Goal: Obtain resource: Download file/media

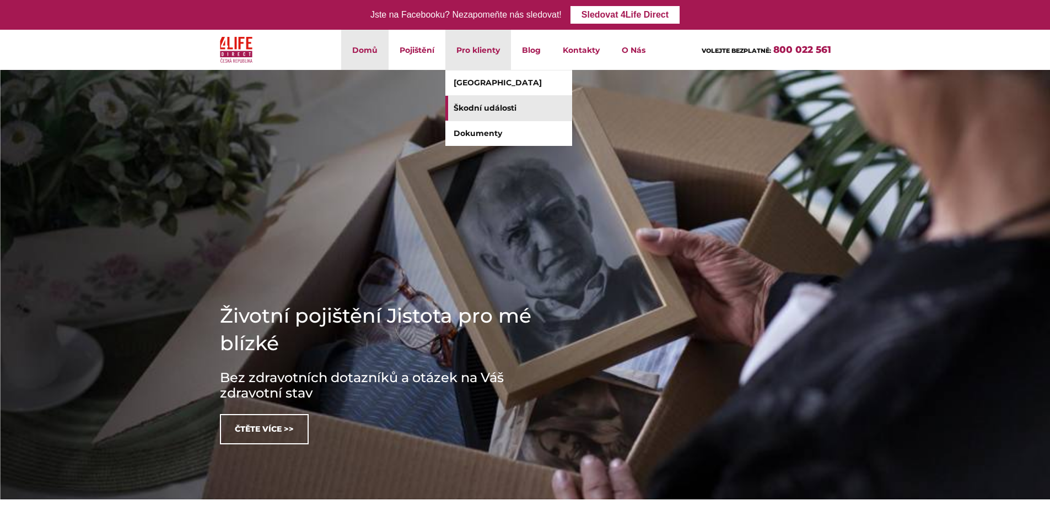
click at [503, 101] on link "Škodní události" at bounding box center [508, 108] width 127 height 25
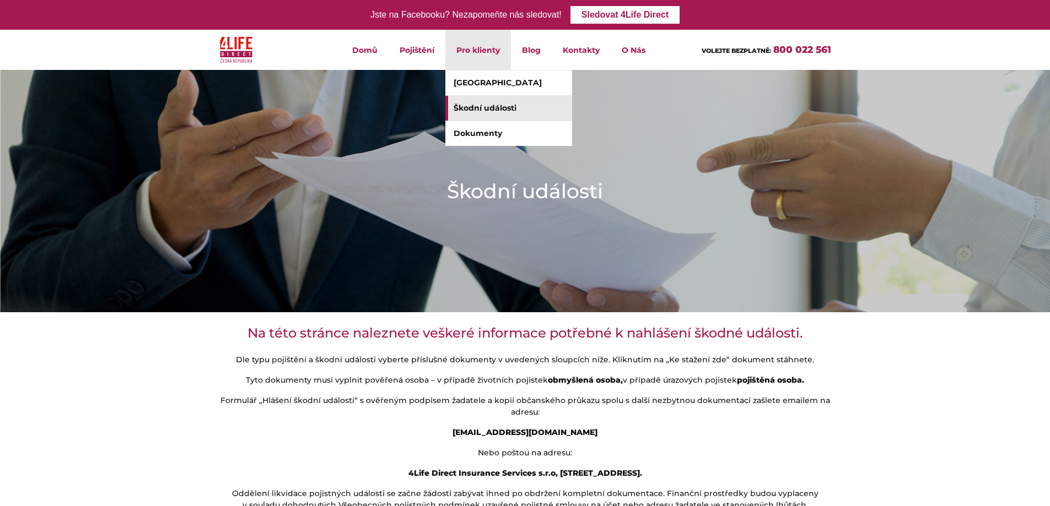
click at [488, 105] on link "Škodní události" at bounding box center [508, 108] width 127 height 25
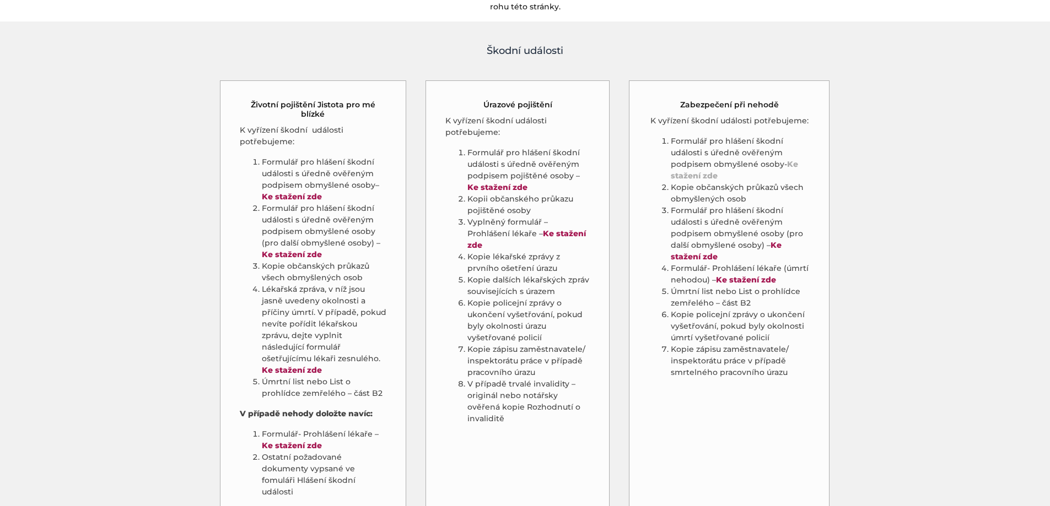
click at [791, 159] on strong "Ke stažení zde" at bounding box center [734, 169] width 127 height 21
click at [775, 240] on strong "Ke stažení zde" at bounding box center [726, 250] width 111 height 21
click at [790, 159] on strong "Ke stažení zde" at bounding box center [734, 169] width 127 height 21
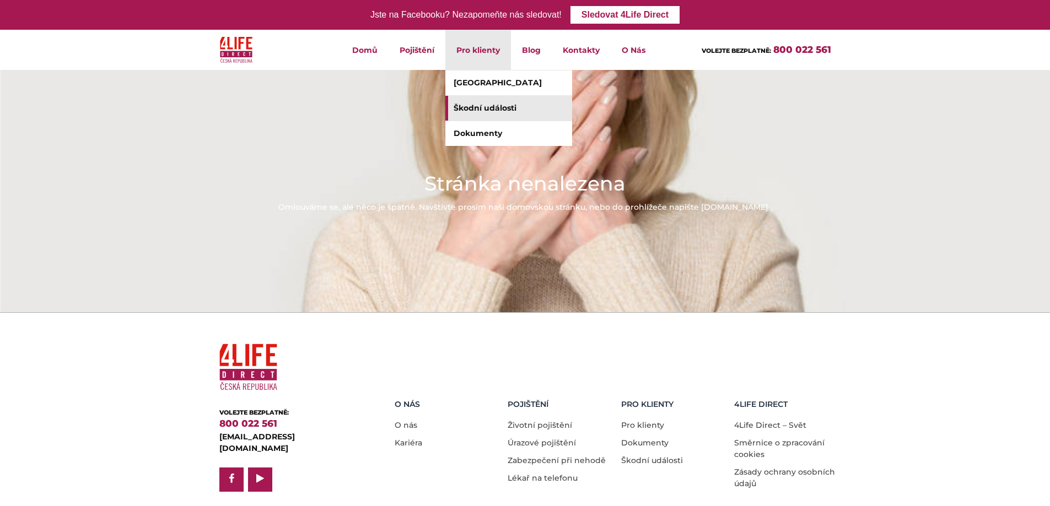
click at [472, 110] on link "Škodní události" at bounding box center [508, 108] width 127 height 25
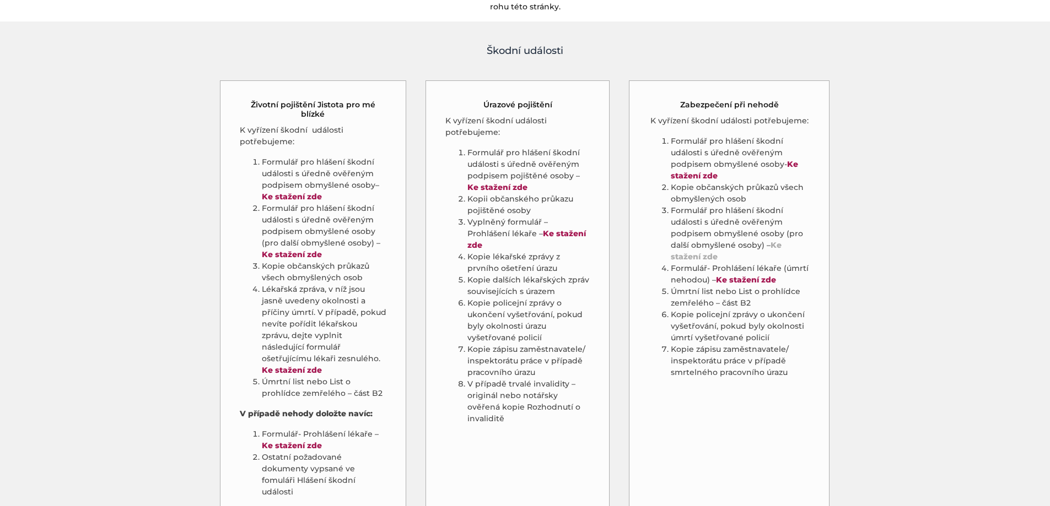
click at [773, 240] on strong "Ke stažení zde" at bounding box center [726, 250] width 111 height 21
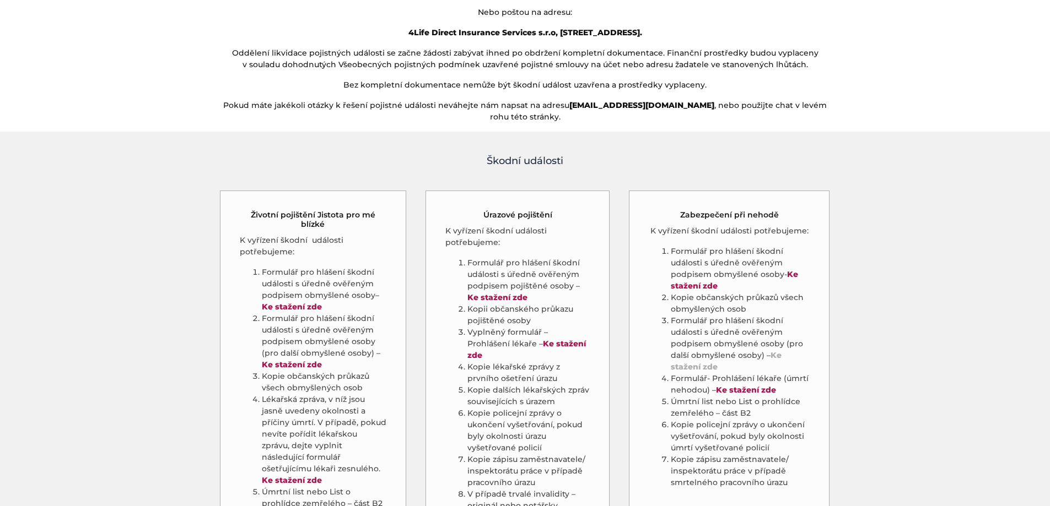
click at [774, 350] on strong "Ke stažení zde" at bounding box center [726, 360] width 111 height 21
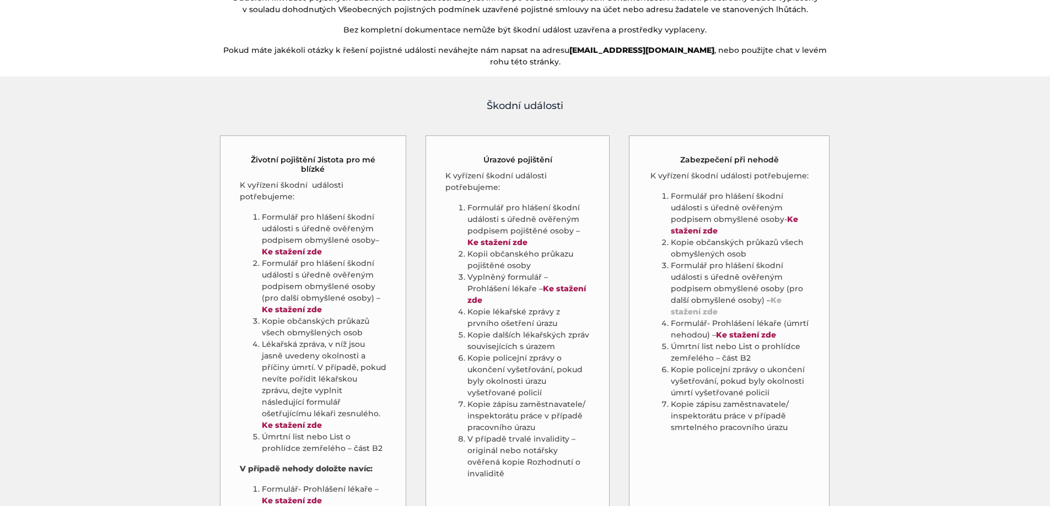
click at [774, 295] on strong "Ke stažení zde" at bounding box center [726, 305] width 111 height 21
click at [739, 330] on strong "Ke stažení zde" at bounding box center [746, 335] width 60 height 10
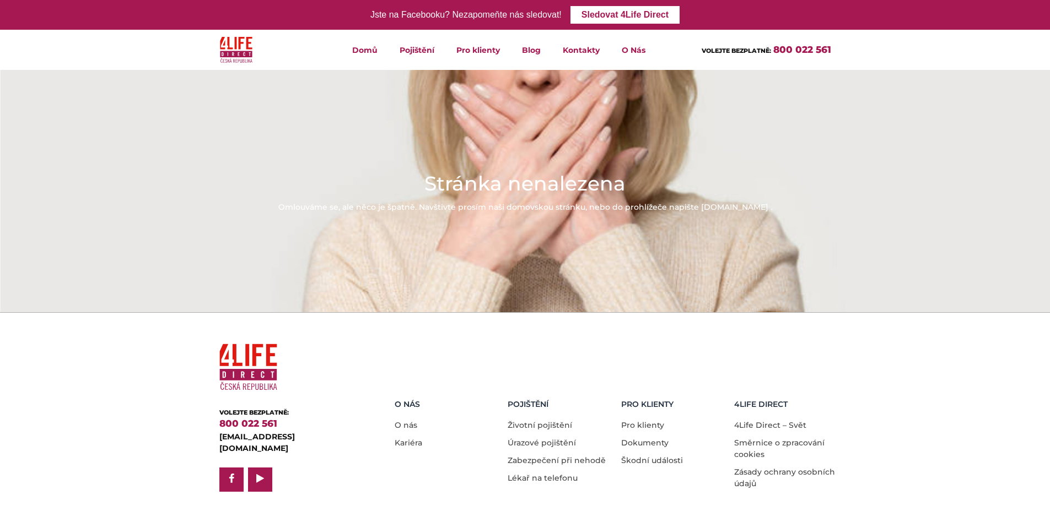
scroll to position [28, 0]
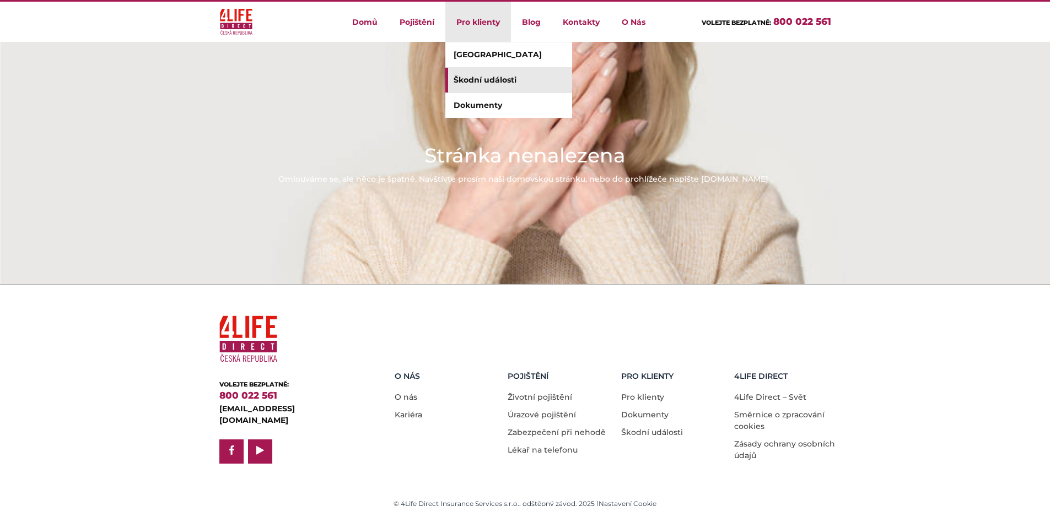
click at [491, 84] on link "Škodní události" at bounding box center [508, 80] width 127 height 25
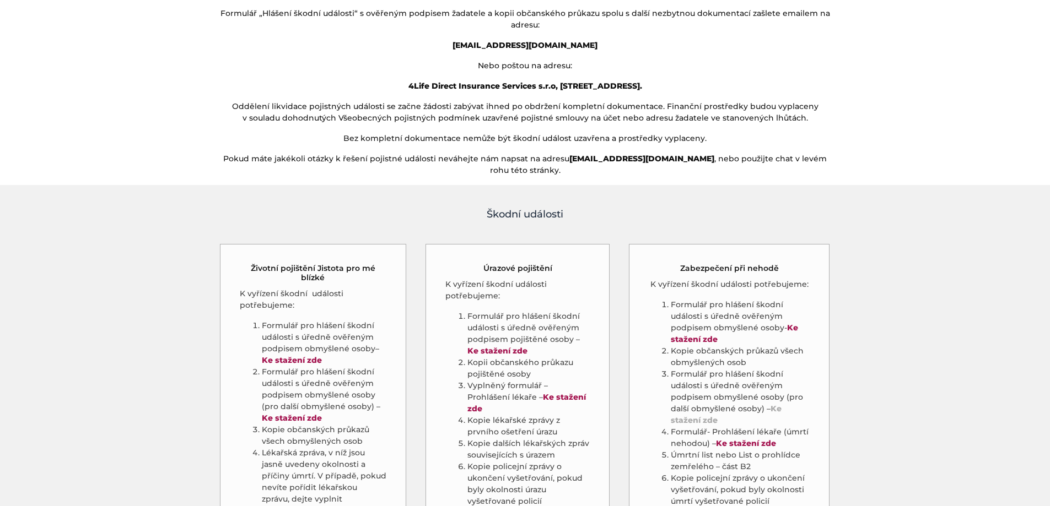
click at [775, 404] on strong "Ke stažení zde" at bounding box center [726, 414] width 111 height 21
